Goal: Information Seeking & Learning: Learn about a topic

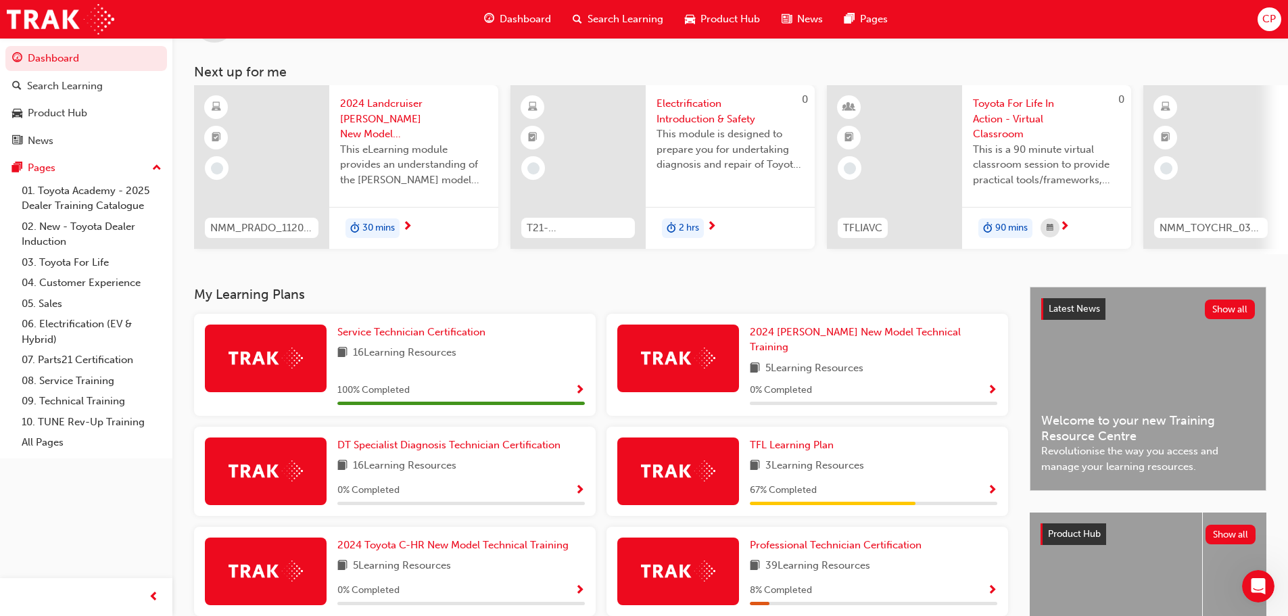
scroll to position [81, 0]
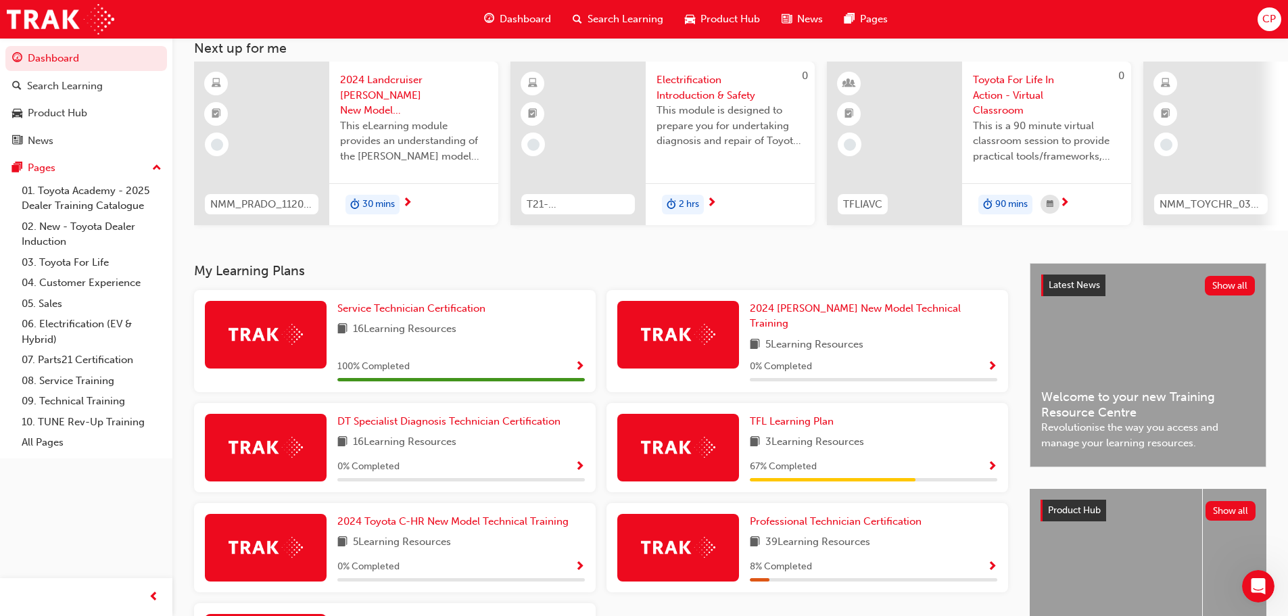
click at [262, 345] on img at bounding box center [266, 334] width 74 height 21
click at [395, 314] on span "Service Technician Certification" at bounding box center [411, 308] width 148 height 12
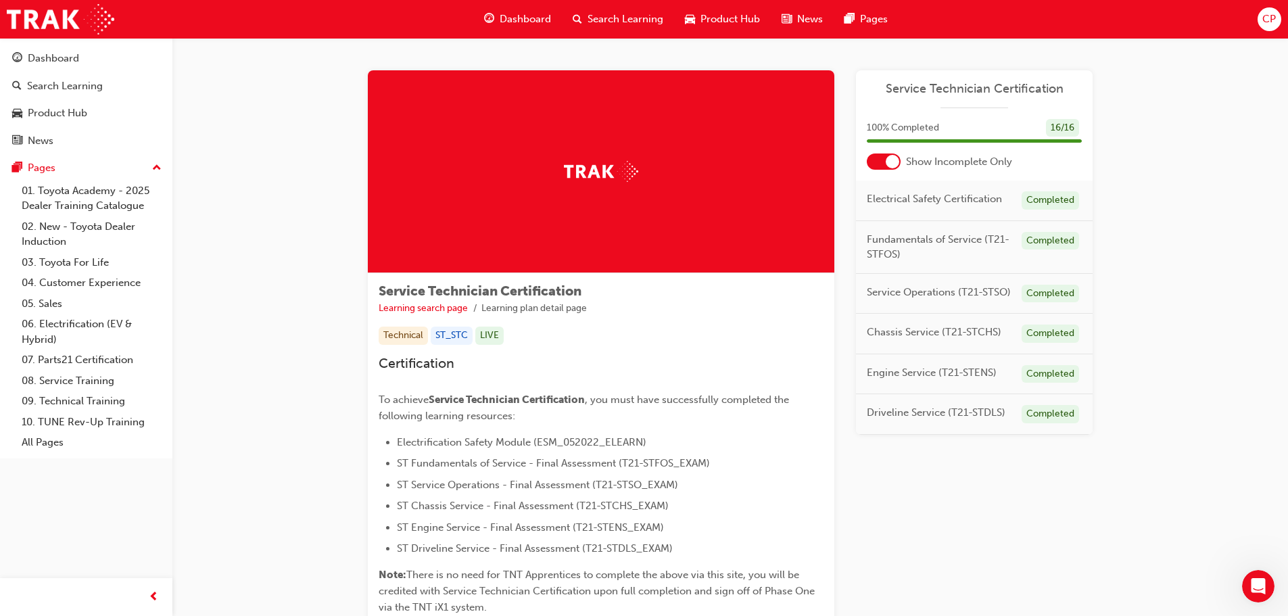
click at [955, 90] on span "Service Technician Certification" at bounding box center [974, 89] width 215 height 16
click at [70, 87] on div "Search Learning" at bounding box center [65, 86] width 76 height 16
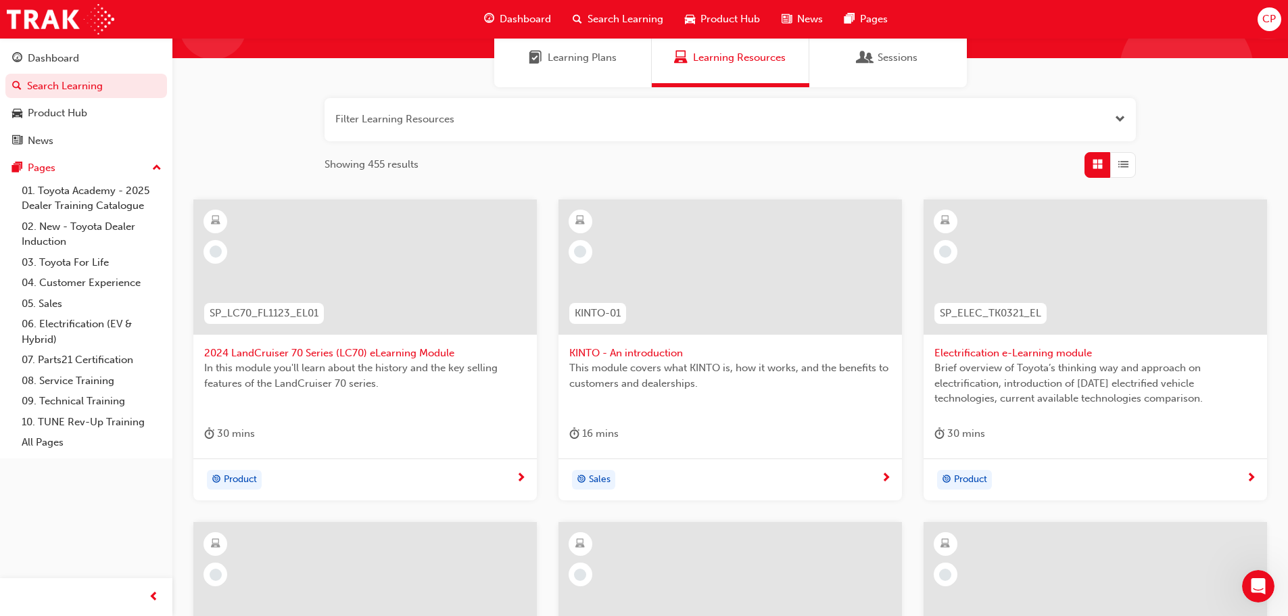
scroll to position [96, 0]
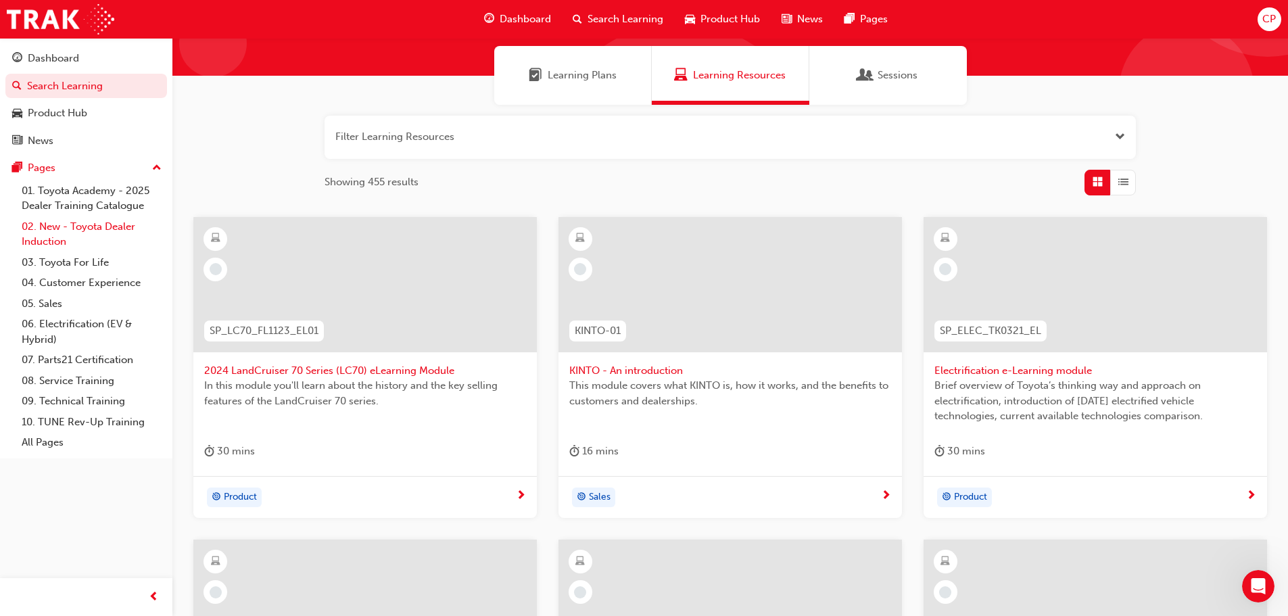
click at [51, 230] on link "02. New - Toyota Dealer Induction" at bounding box center [91, 234] width 151 height 36
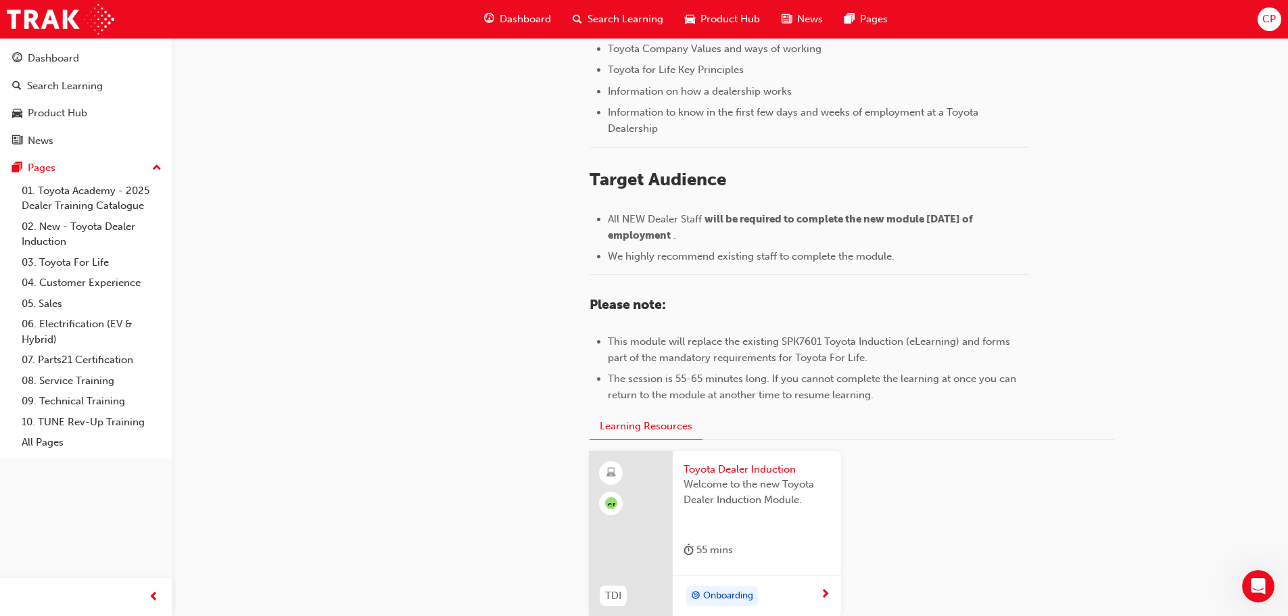
scroll to position [595, 0]
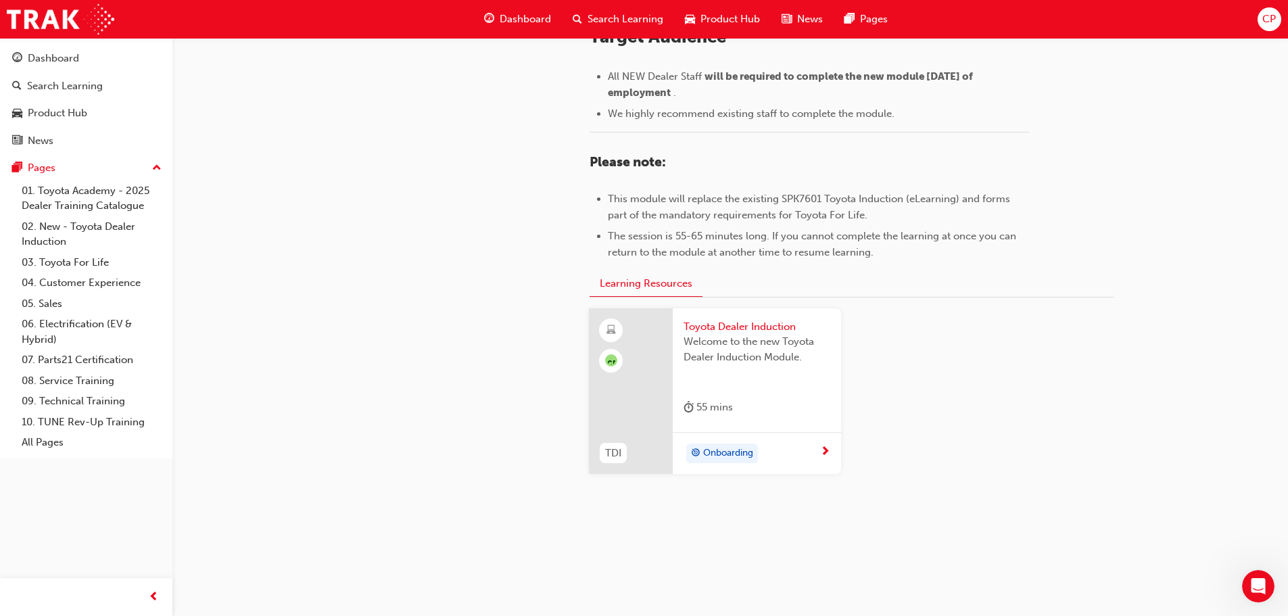
click at [742, 327] on span "Toyota Dealer Induction" at bounding box center [757, 327] width 147 height 16
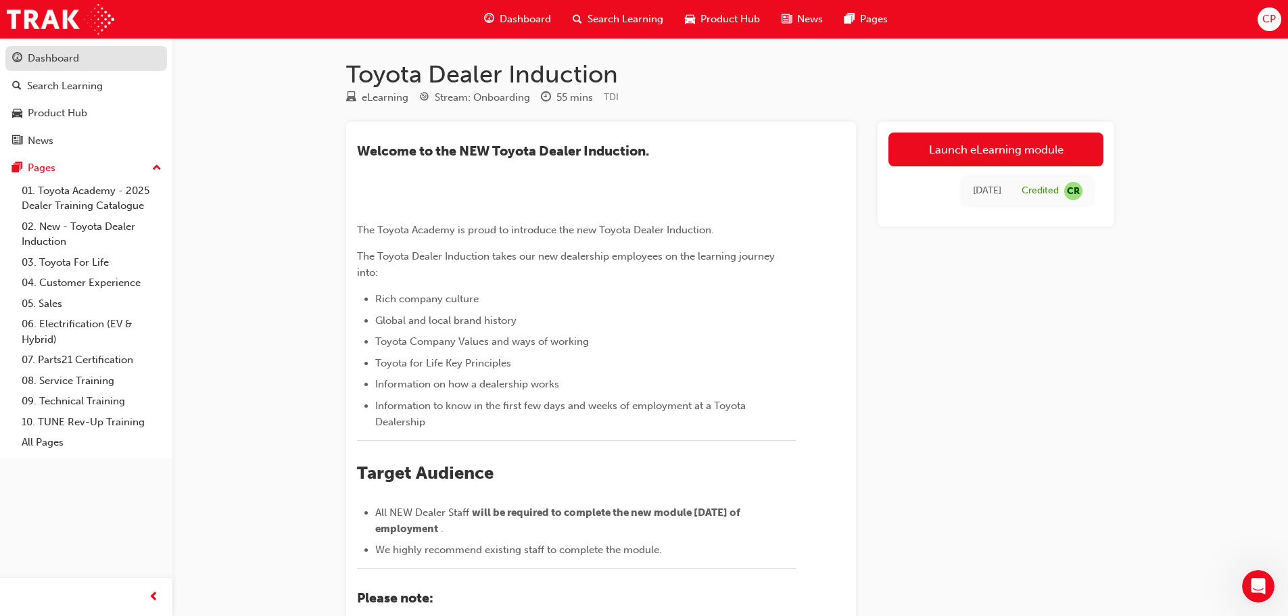
click at [56, 62] on div "Dashboard" at bounding box center [53, 59] width 51 height 16
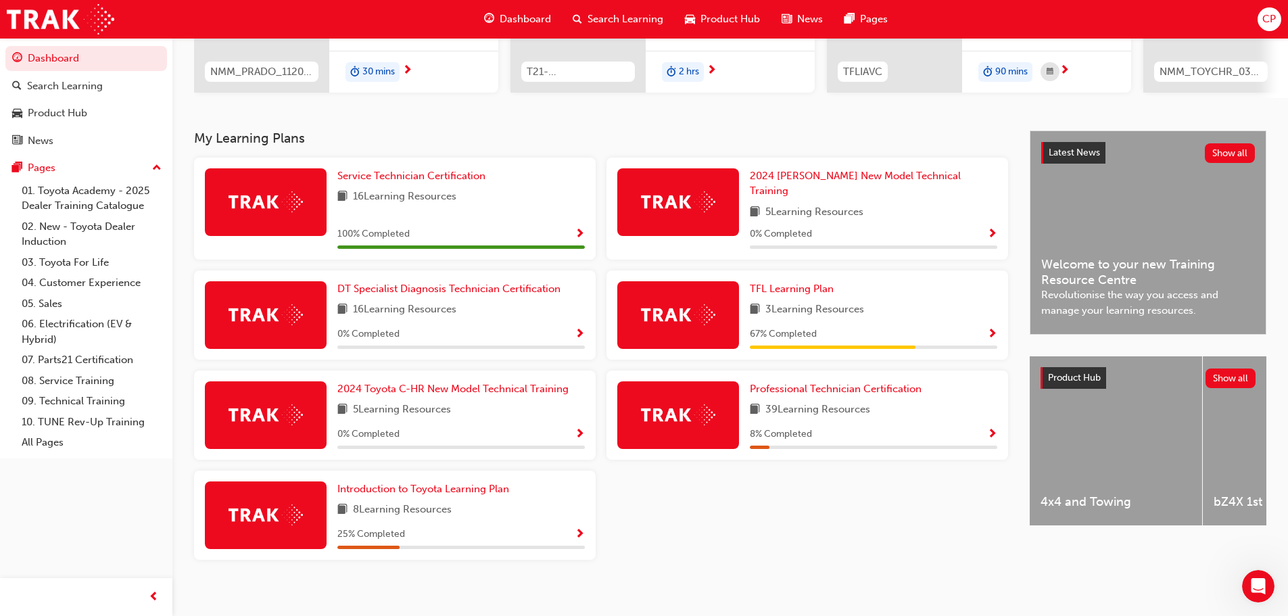
scroll to position [216, 0]
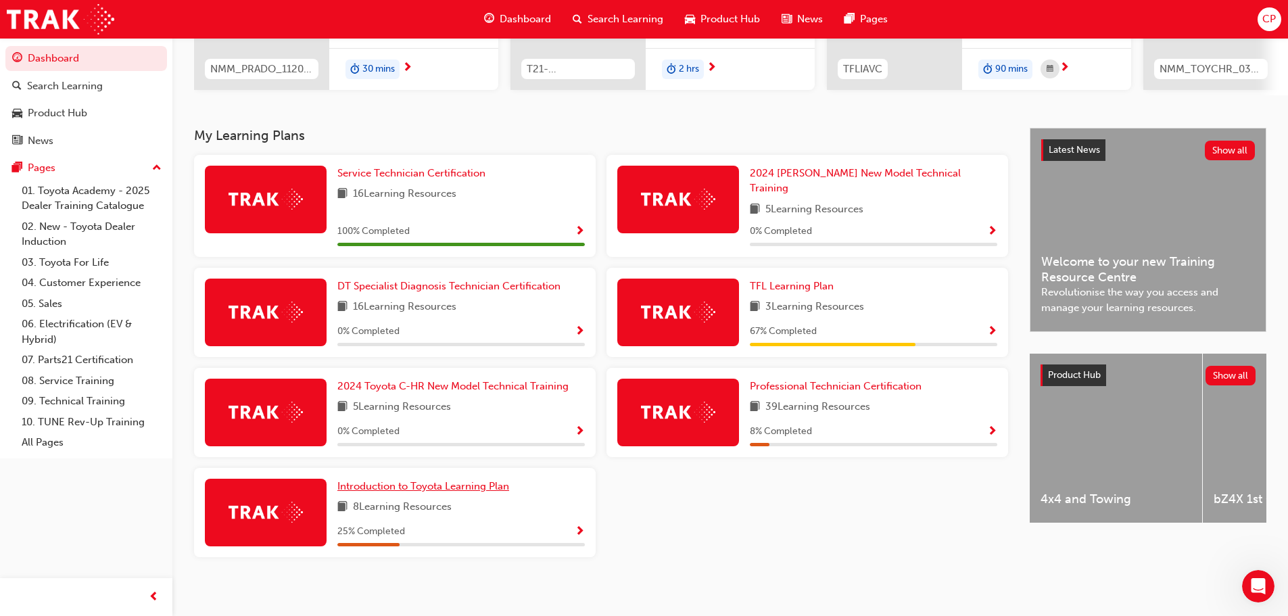
click at [382, 480] on span "Introduction to Toyota Learning Plan" at bounding box center [423, 486] width 172 height 12
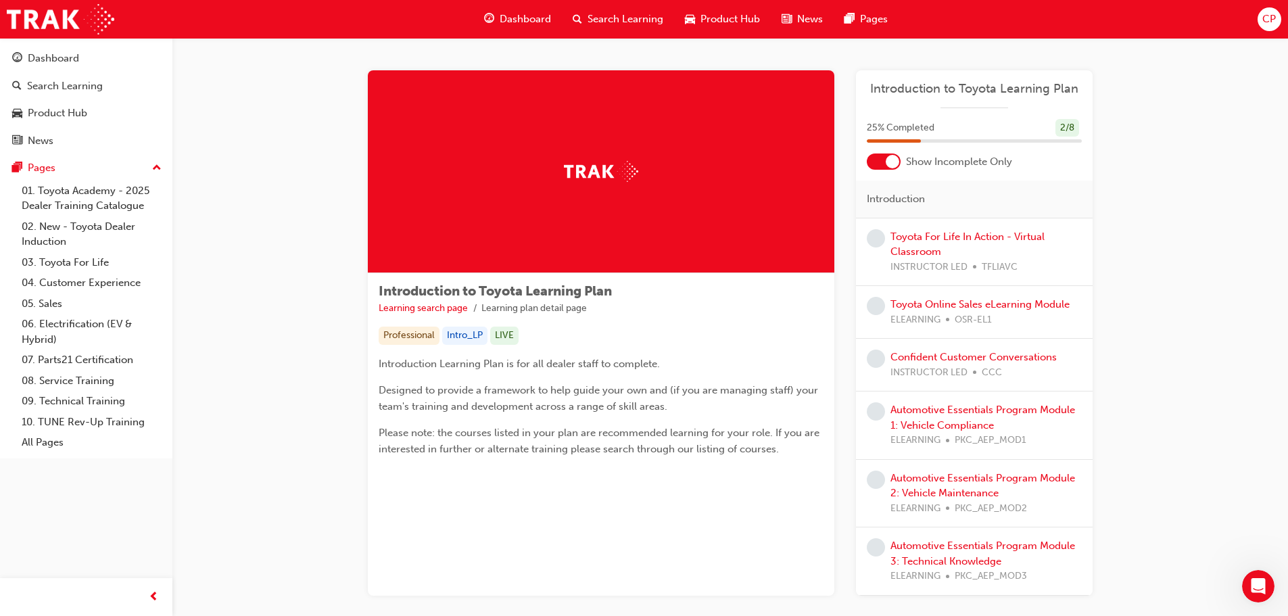
click at [1274, 24] on span "CP" at bounding box center [1269, 19] width 14 height 16
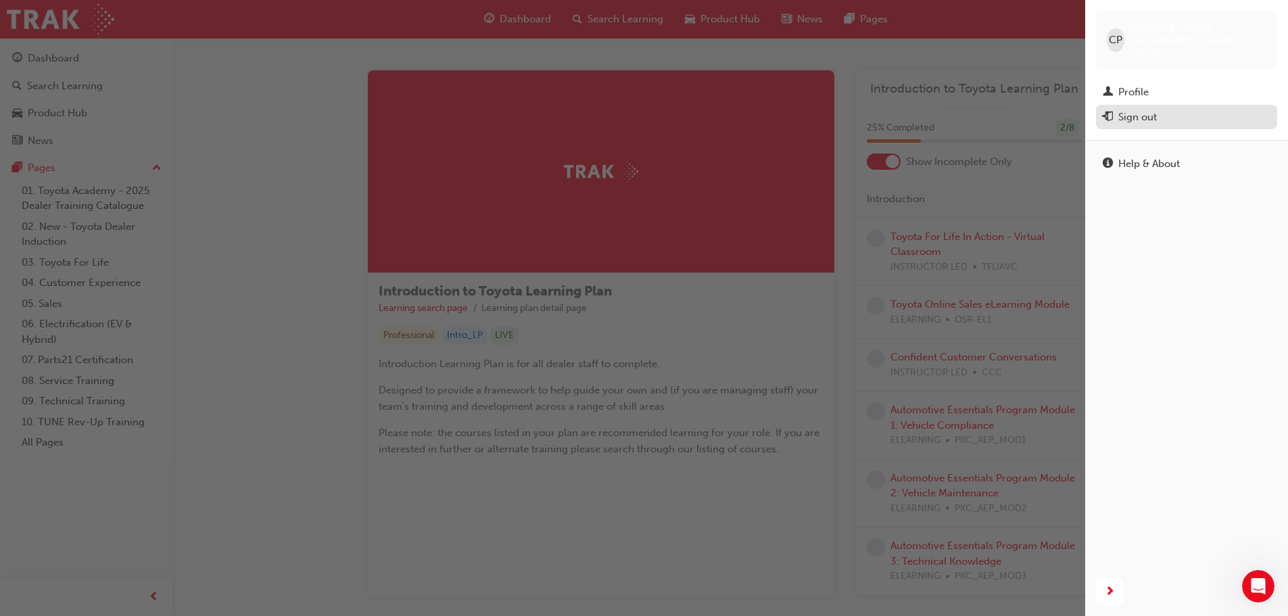
click at [1134, 110] on div "Sign out" at bounding box center [1137, 118] width 39 height 16
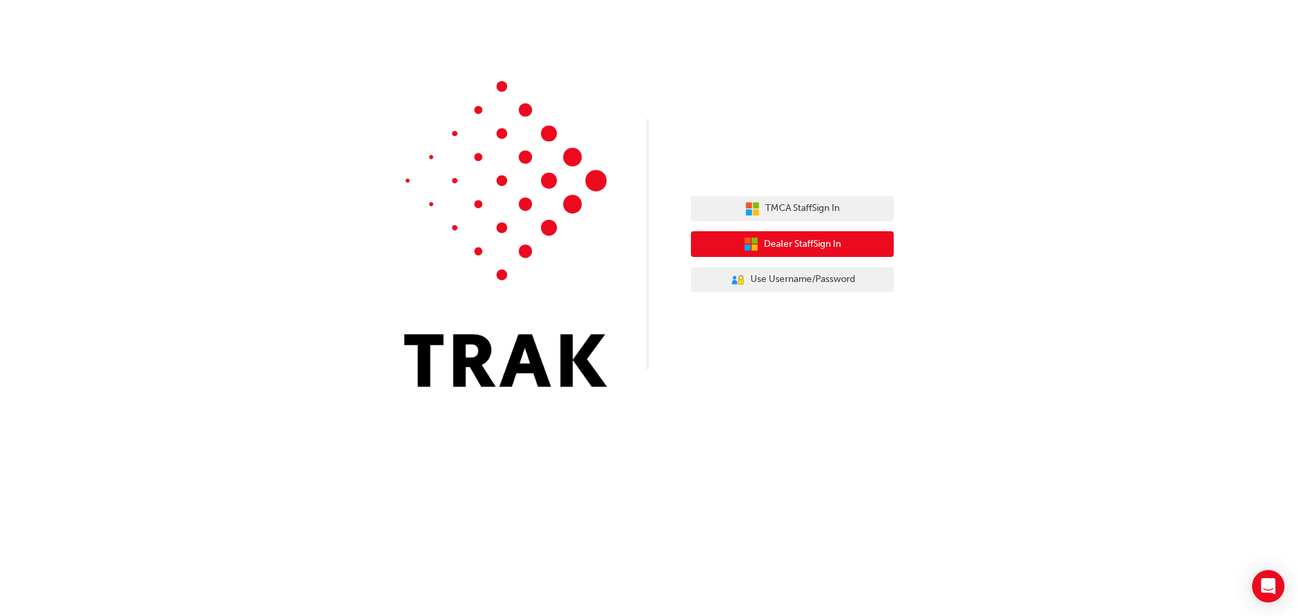
click at [778, 247] on span "Dealer Staff Sign In" at bounding box center [802, 245] width 77 height 16
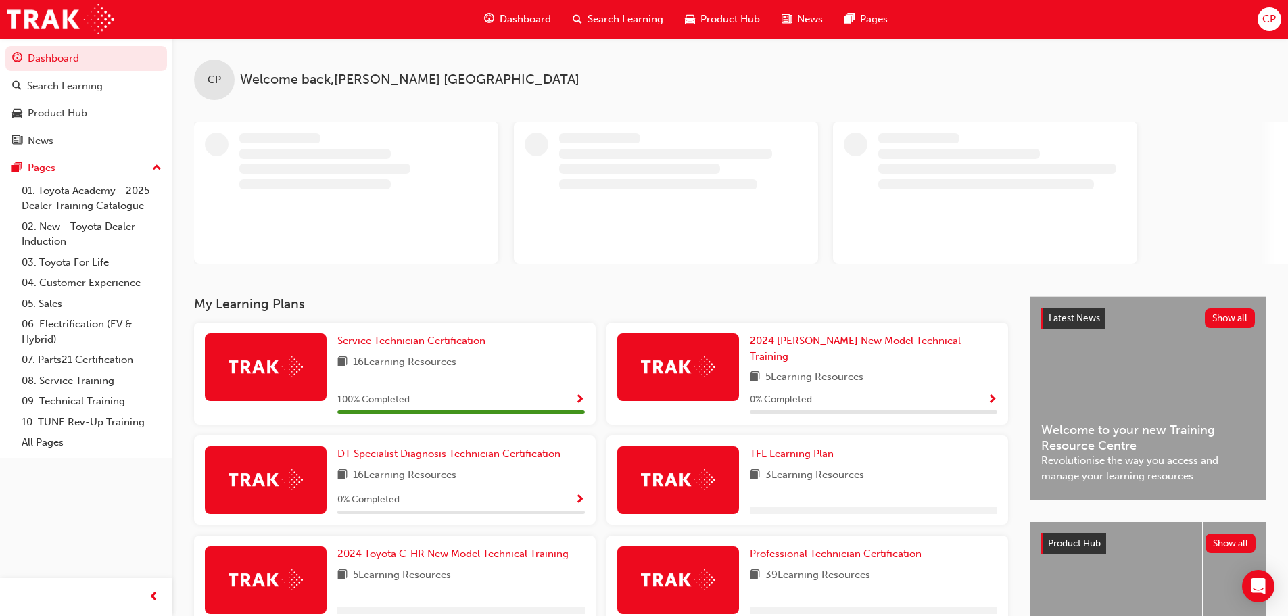
click at [1264, 14] on span "CP" at bounding box center [1269, 19] width 14 height 16
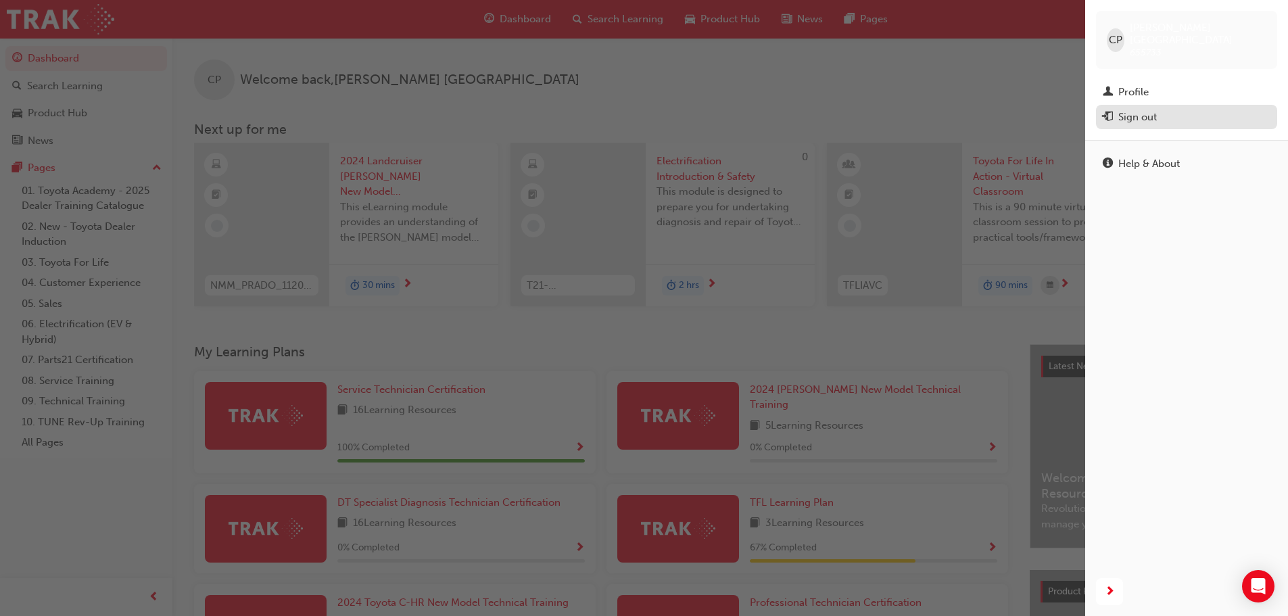
click at [1127, 110] on div "Sign out" at bounding box center [1137, 118] width 39 height 16
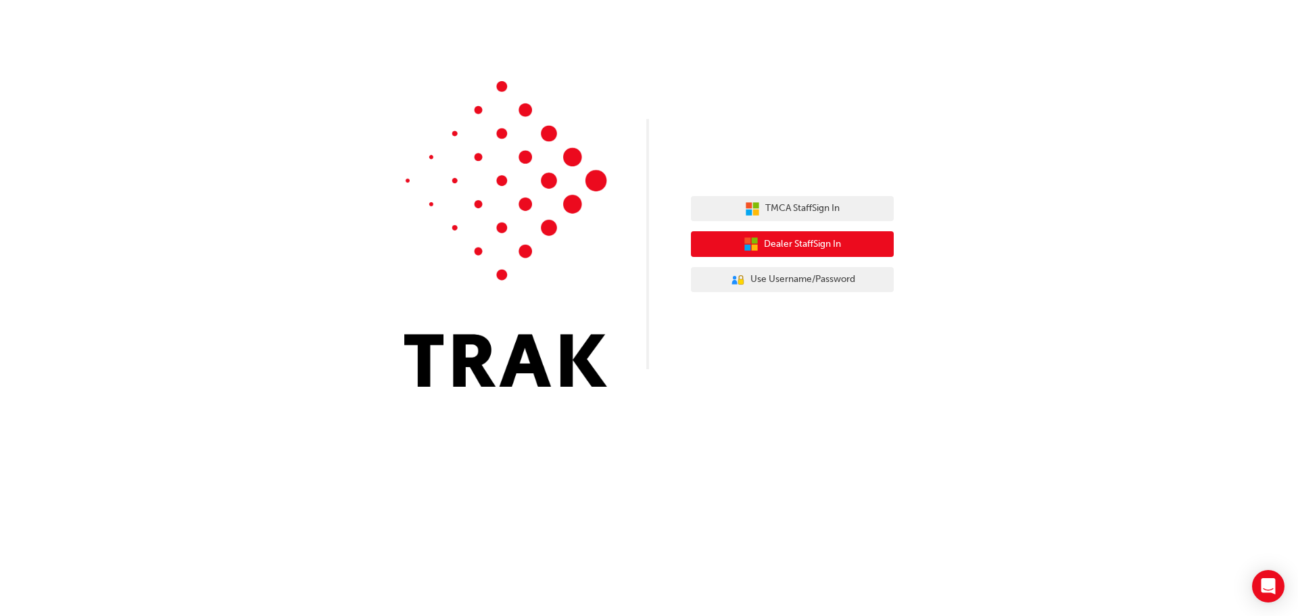
click at [794, 241] on span "Dealer Staff Sign In" at bounding box center [802, 245] width 77 height 16
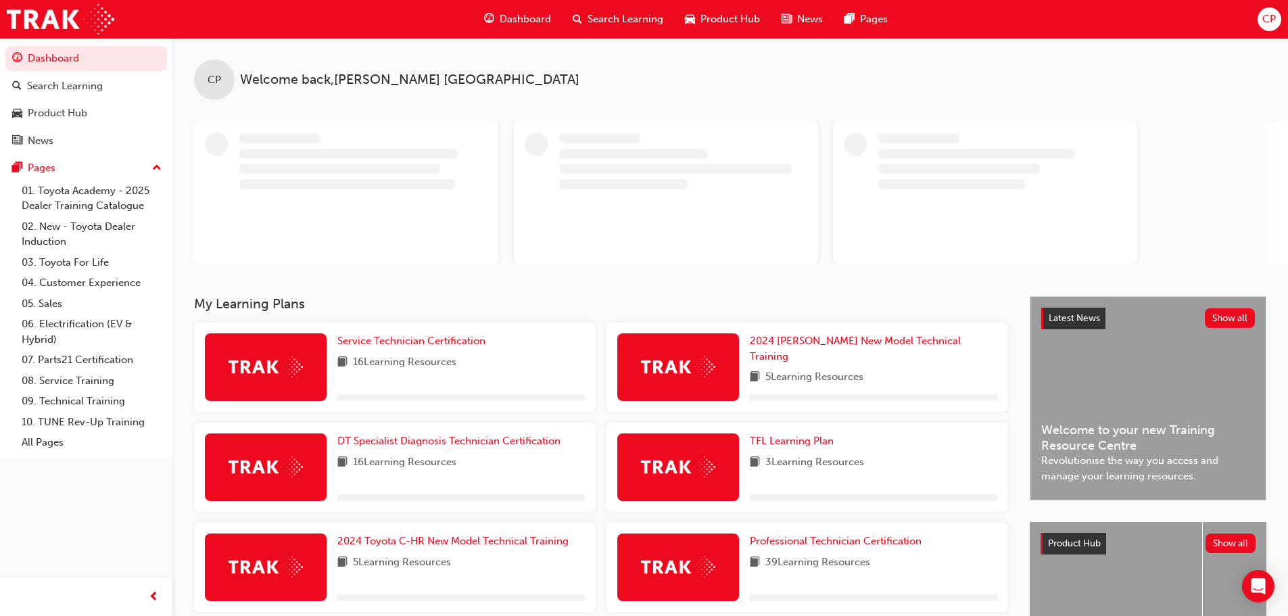
click at [1266, 19] on span "CP" at bounding box center [1269, 19] width 14 height 16
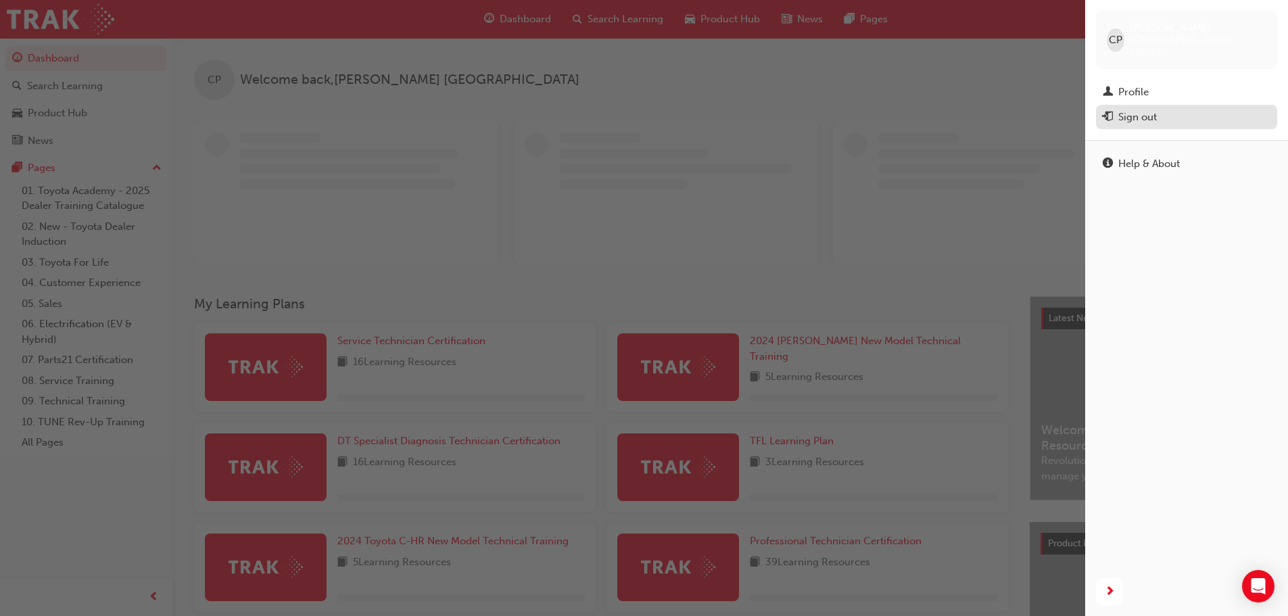
click at [1133, 111] on div "Sign out" at bounding box center [1137, 118] width 39 height 16
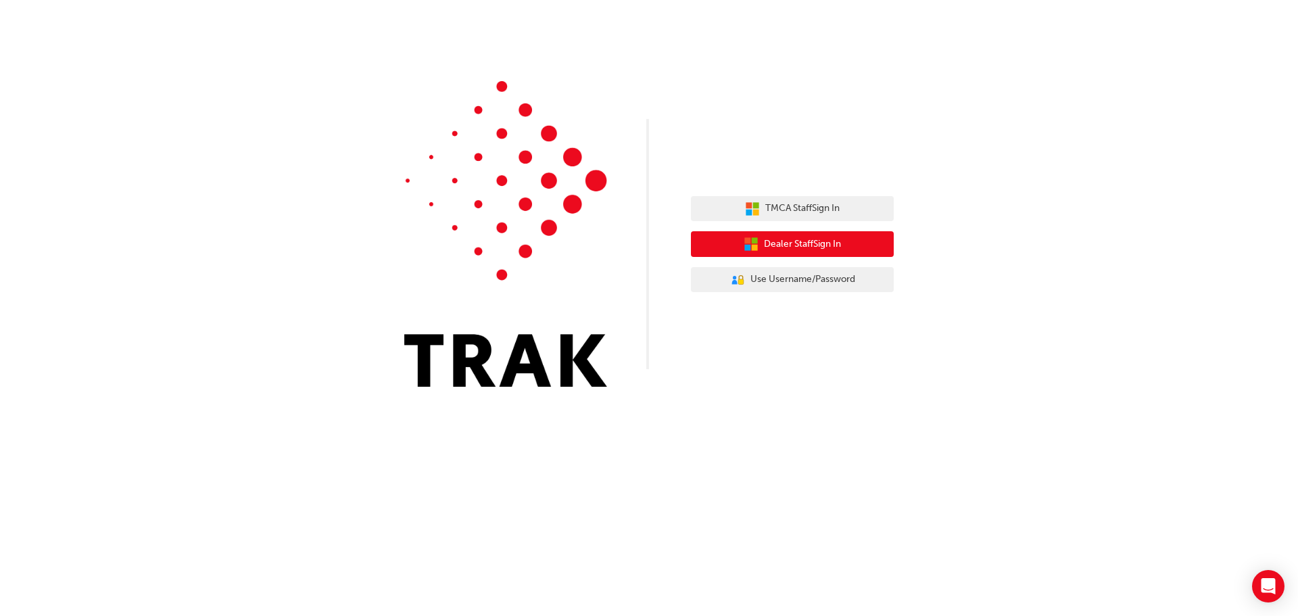
click at [769, 237] on span "Dealer Staff Sign In" at bounding box center [802, 245] width 77 height 16
